Goal: Transaction & Acquisition: Purchase product/service

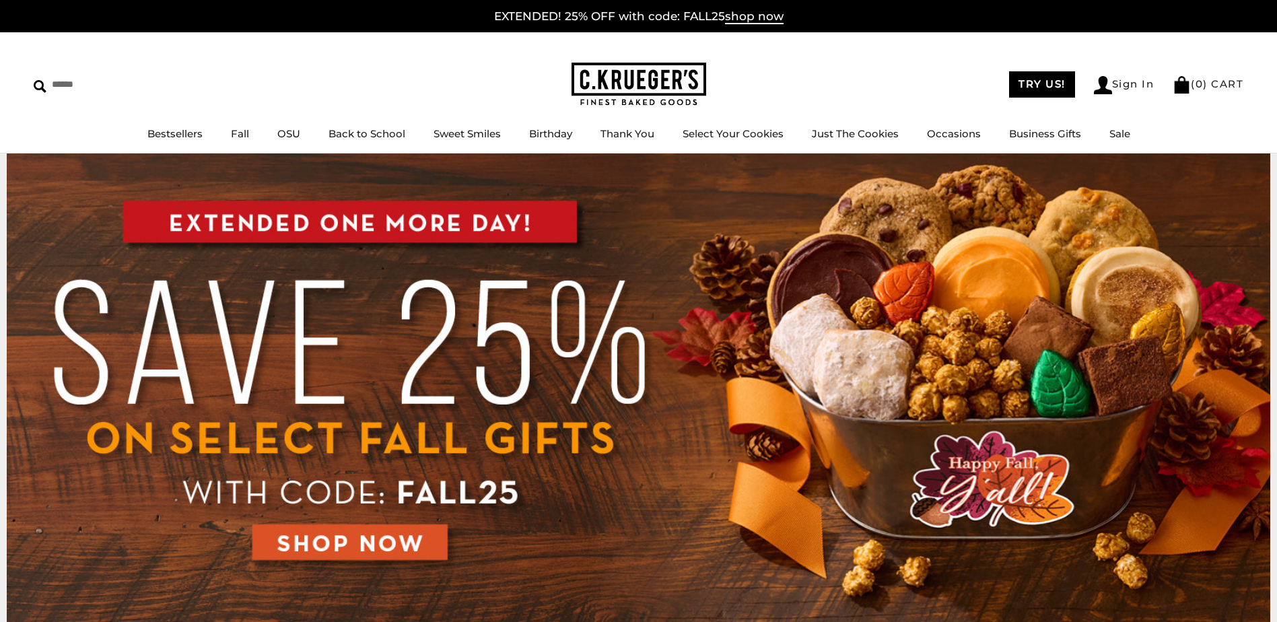
click at [380, 547] on img at bounding box center [639, 391] width 1264 height 474
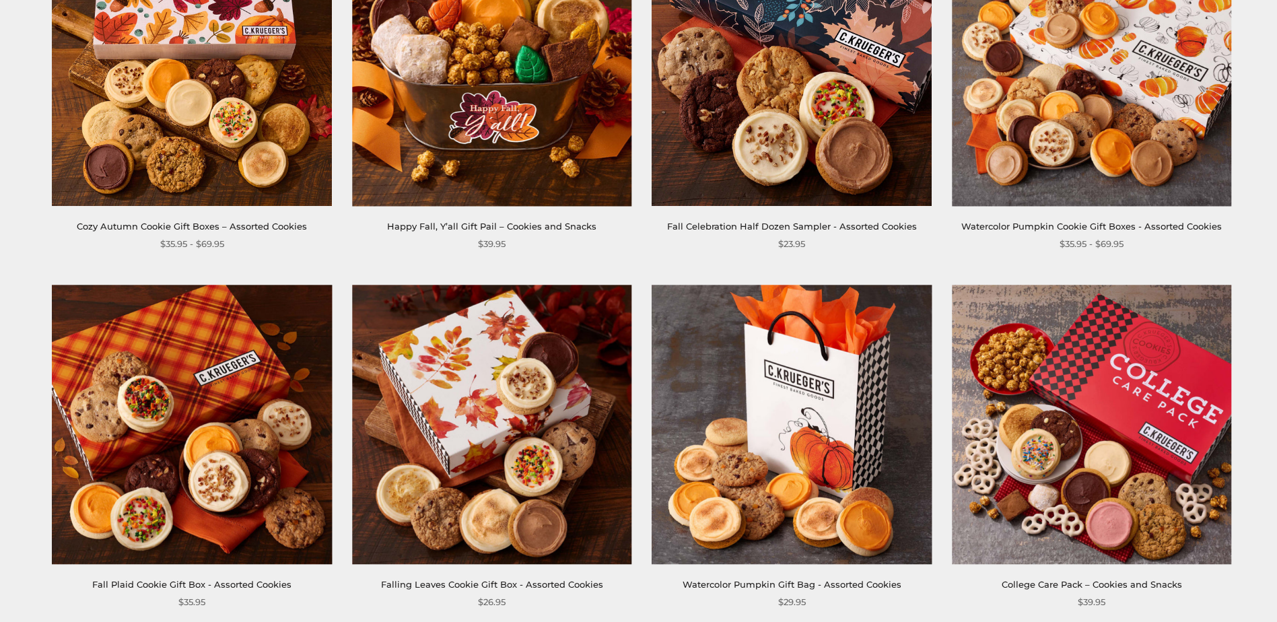
scroll to position [404, 0]
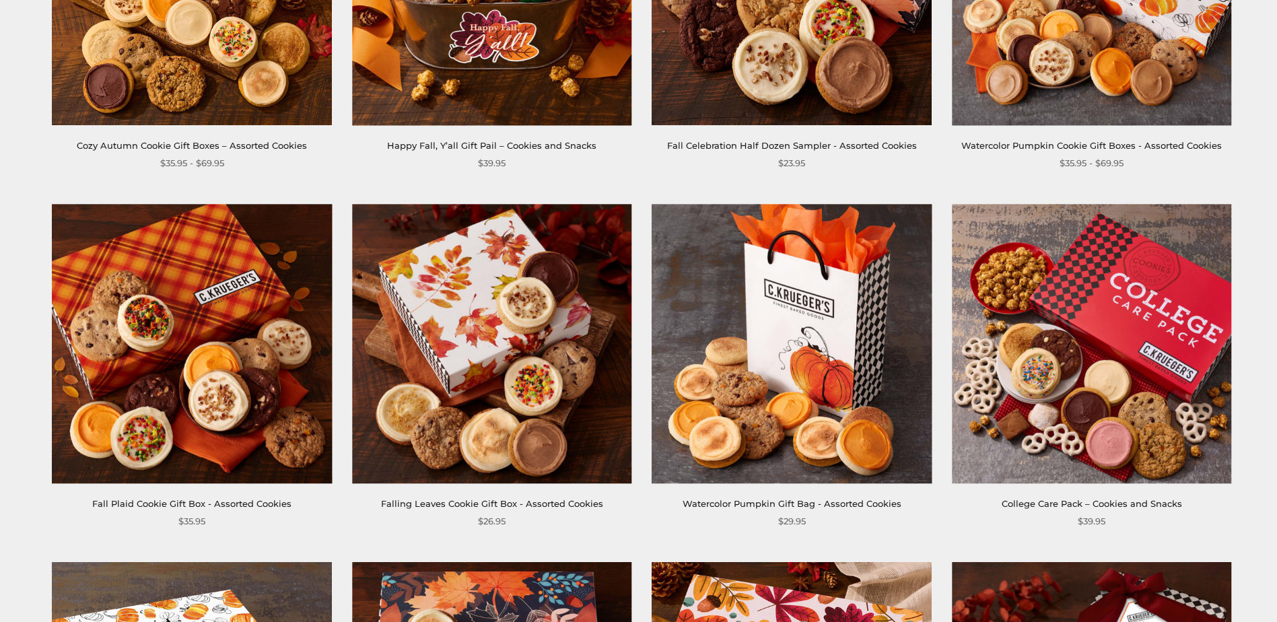
drag, startPoint x: 413, startPoint y: 392, endPoint x: 640, endPoint y: 529, distance: 265.2
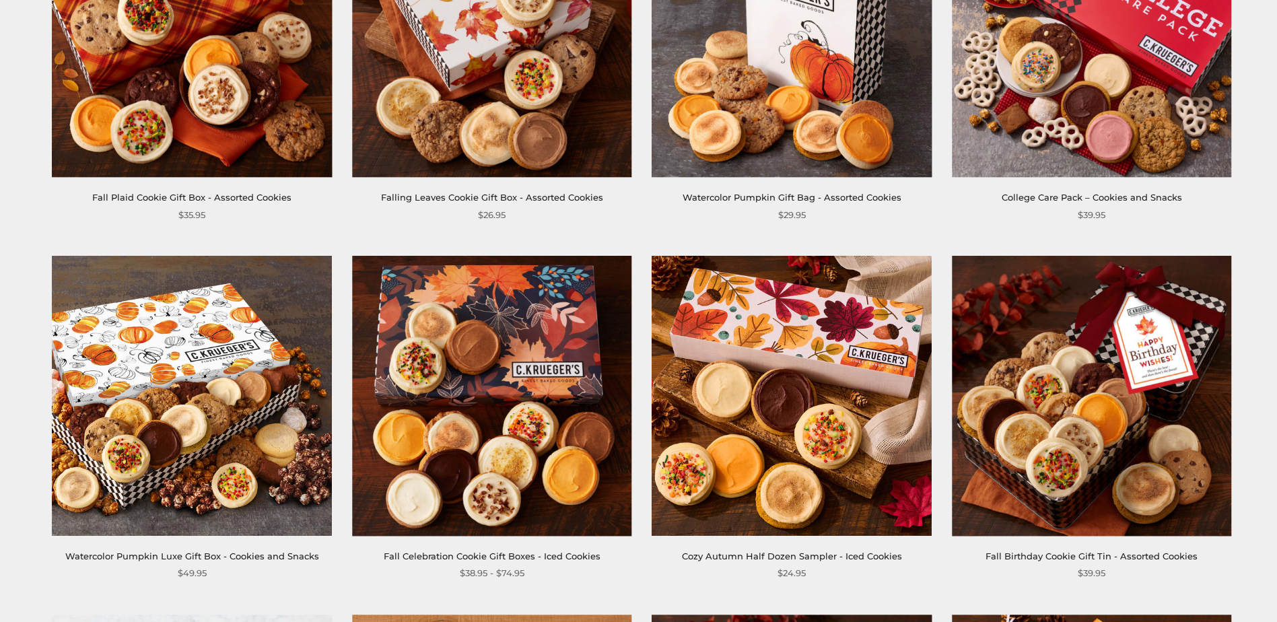
scroll to position [808, 0]
